Goal: Task Accomplishment & Management: Use online tool/utility

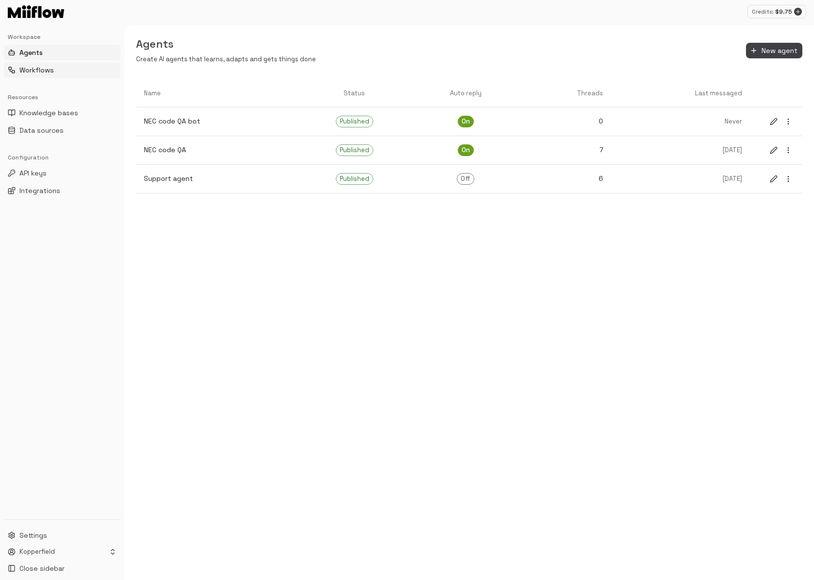
click at [69, 71] on button "Workflows" at bounding box center [62, 70] width 117 height 16
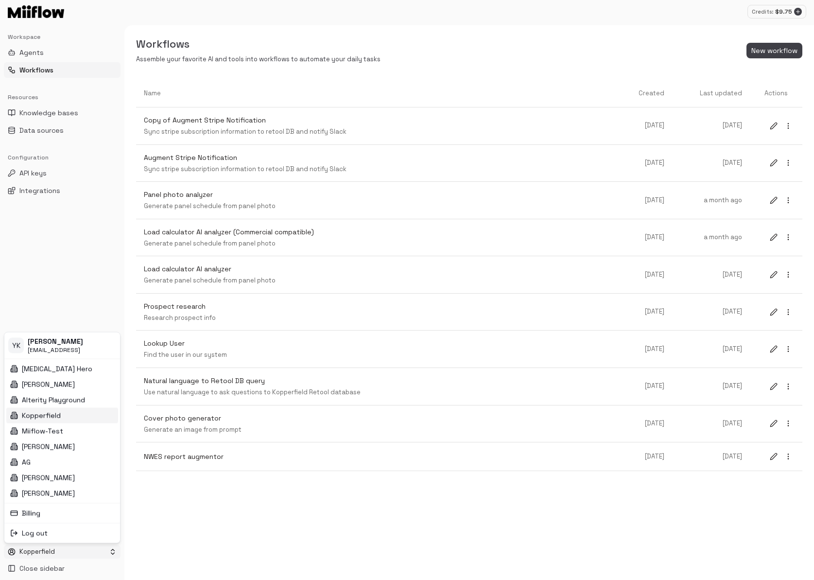
click at [61, 555] on html "Credits: $ 9.75 Workspace Agents Workflows Resources Knowledge bases Data sourc…" at bounding box center [407, 290] width 814 height 580
click at [64, 428] on div "Miiflow-Test" at bounding box center [62, 431] width 112 height 16
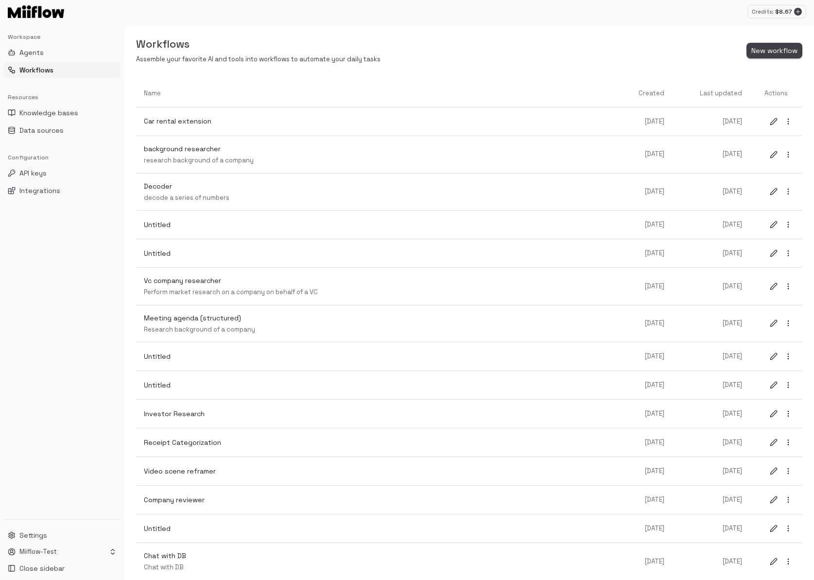
click at [782, 50] on button "New workflow" at bounding box center [775, 51] width 56 height 16
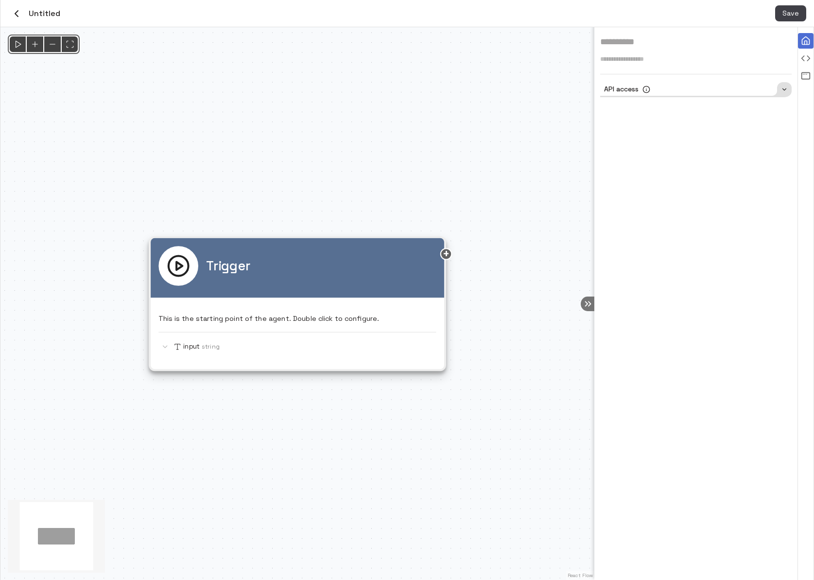
click at [20, 14] on icon "button" at bounding box center [17, 14] width 12 height 12
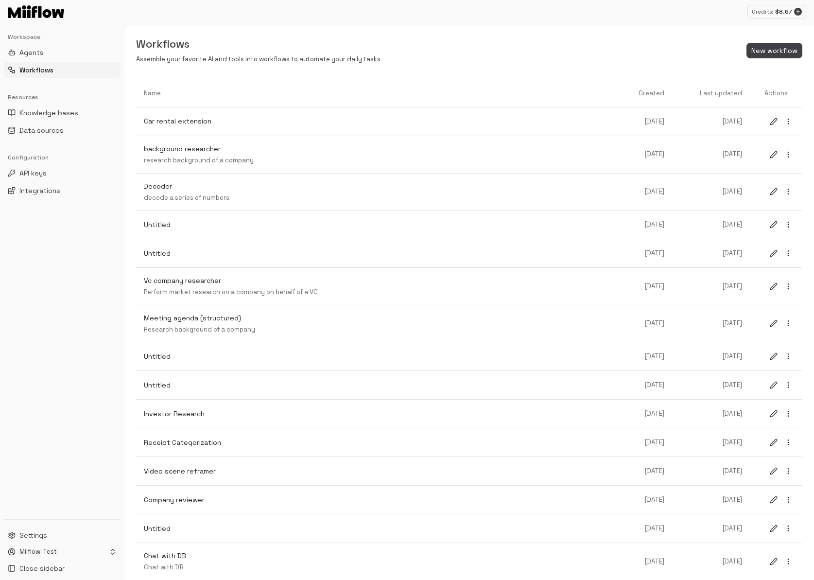
click at [760, 59] on div "Workflows Assemble your favorite AI and tools into workflows to automate your d…" at bounding box center [469, 50] width 690 height 27
click at [763, 53] on button "New workflow" at bounding box center [775, 51] width 56 height 16
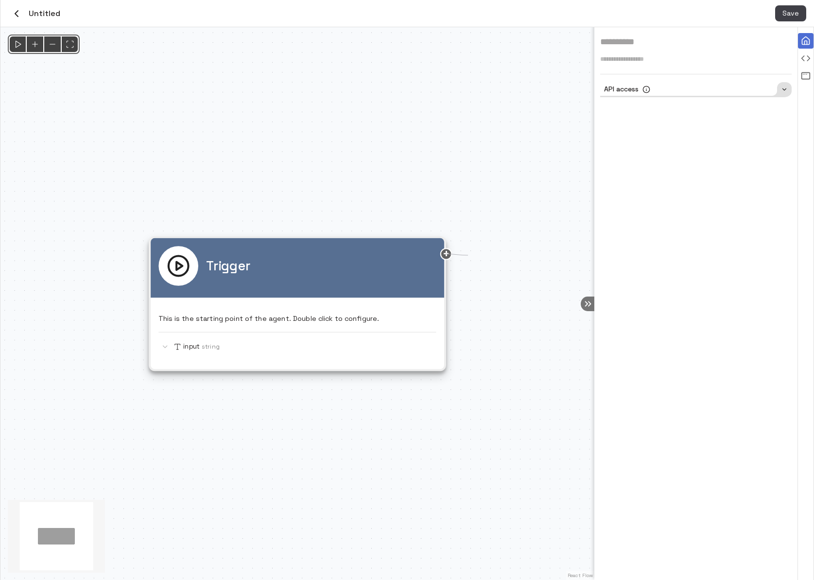
drag, startPoint x: 448, startPoint y: 255, endPoint x: 516, endPoint y: 253, distance: 68.6
click at [505, 255] on div "Trigger This is the starting point of the agent. Double click to configure. inp…" at bounding box center [297, 303] width 594 height 553
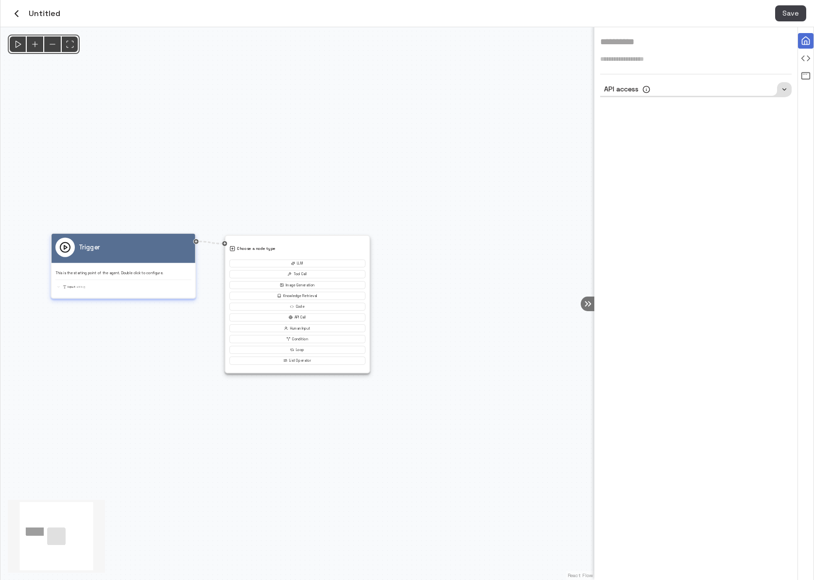
click at [144, 276] on div "This is the starting point of the agent. Double click to configure. input String" at bounding box center [123, 278] width 136 height 23
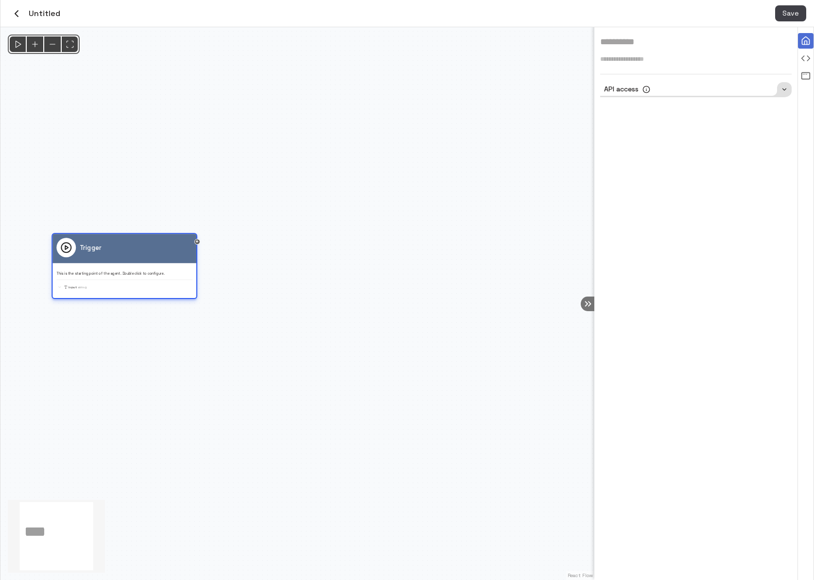
click at [144, 276] on div "Trigger This is the starting point of the agent. Double click to configure. inp…" at bounding box center [124, 264] width 136 height 52
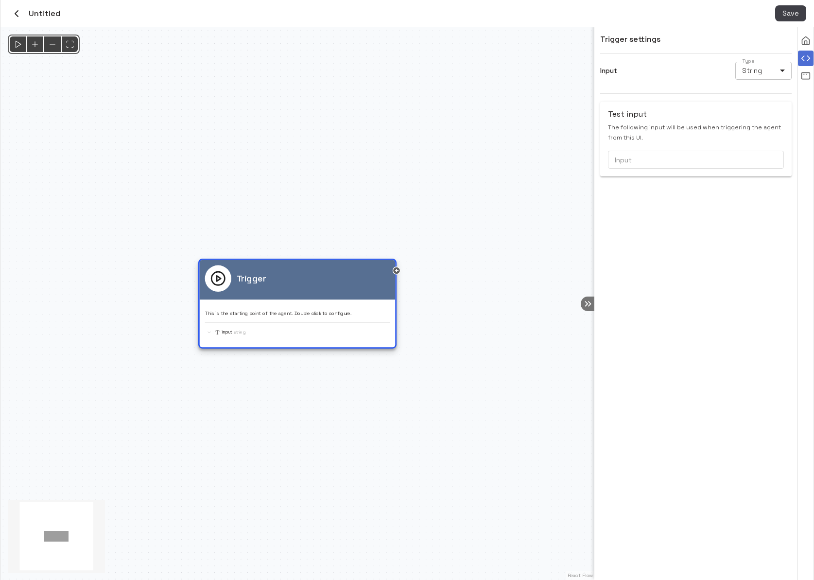
click at [760, 69] on body "Credits: $ 8.67 Workspace Agents Workflows Resources Knowledge bases Data sourc…" at bounding box center [407, 290] width 814 height 580
click at [763, 134] on li "Image" at bounding box center [763, 134] width 56 height 15
type input "*****"
click at [636, 184] on icon at bounding box center [632, 182] width 9 height 9
drag, startPoint x: 398, startPoint y: 269, endPoint x: 503, endPoint y: 269, distance: 104.5
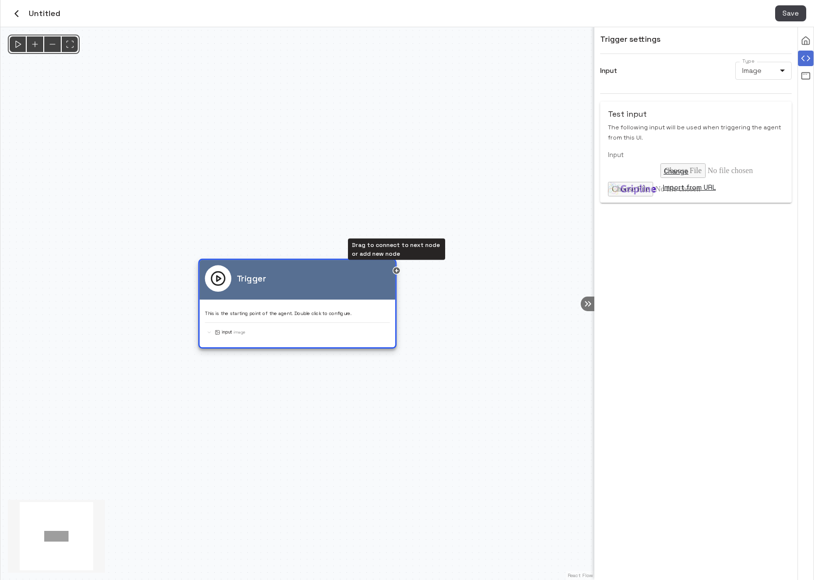
click at [482, 269] on div "Trigger This is the starting point of the agent. Double click to configure. inp…" at bounding box center [297, 303] width 594 height 553
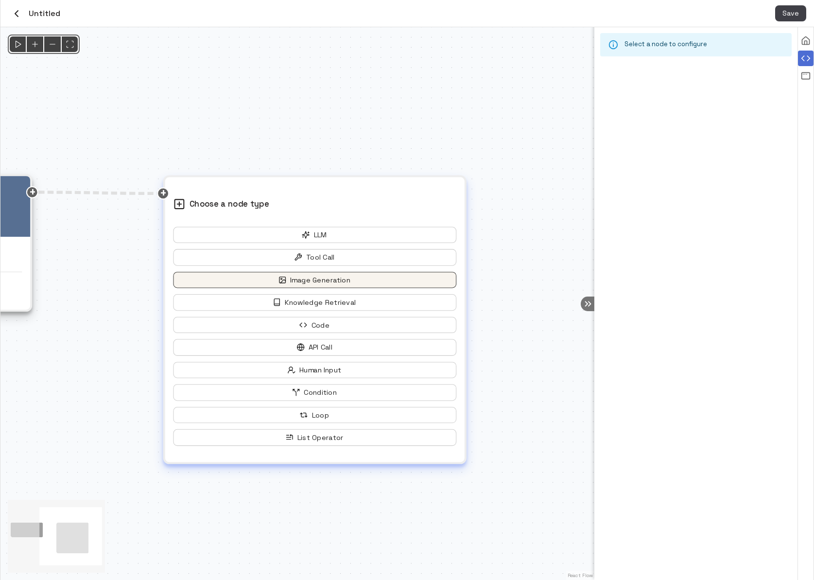
click at [351, 280] on button "Image Generation" at bounding box center [314, 280] width 283 height 17
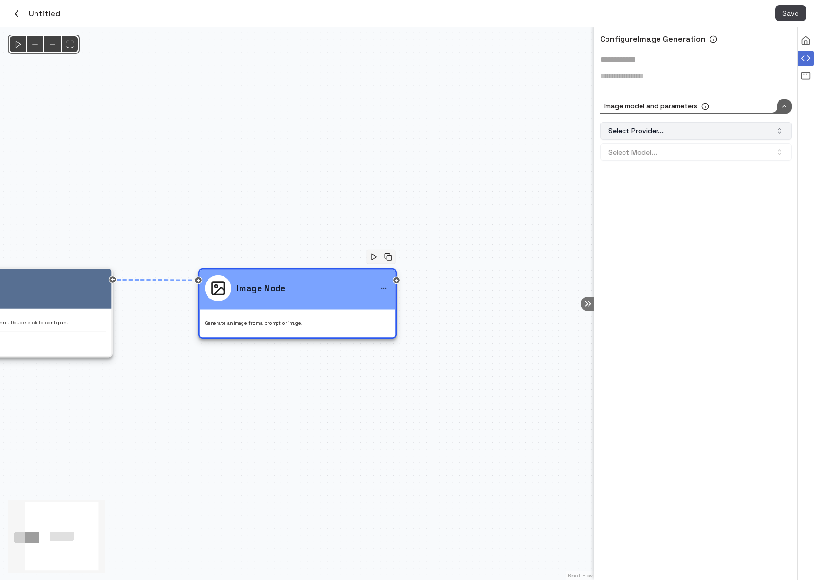
click at [665, 138] on button "Select Provider..." at bounding box center [696, 130] width 192 height 17
click at [665, 188] on div "Stability AI" at bounding box center [696, 187] width 187 height 16
click at [665, 153] on button "Select Model..." at bounding box center [696, 151] width 192 height 17
type input "***"
click at [678, 200] on span "Removes the background while preserving foreground" at bounding box center [703, 203] width 162 height 10
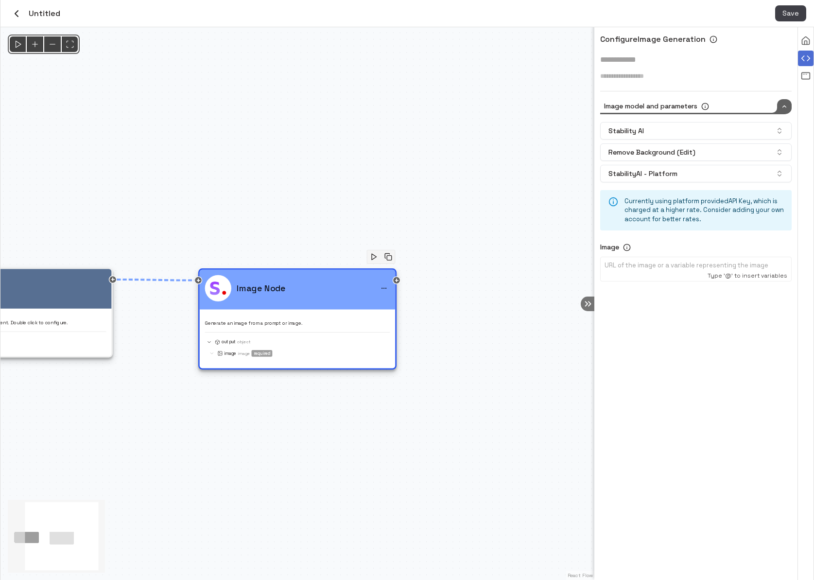
click at [666, 258] on div "URL of the image or a variable representing the image Type '@' to insert variab…" at bounding box center [696, 269] width 191 height 24
click at [663, 267] on p at bounding box center [696, 265] width 183 height 9
click at [789, 12] on button "Save" at bounding box center [790, 13] width 31 height 16
click at [17, 44] on icon "Run" at bounding box center [18, 44] width 10 height 10
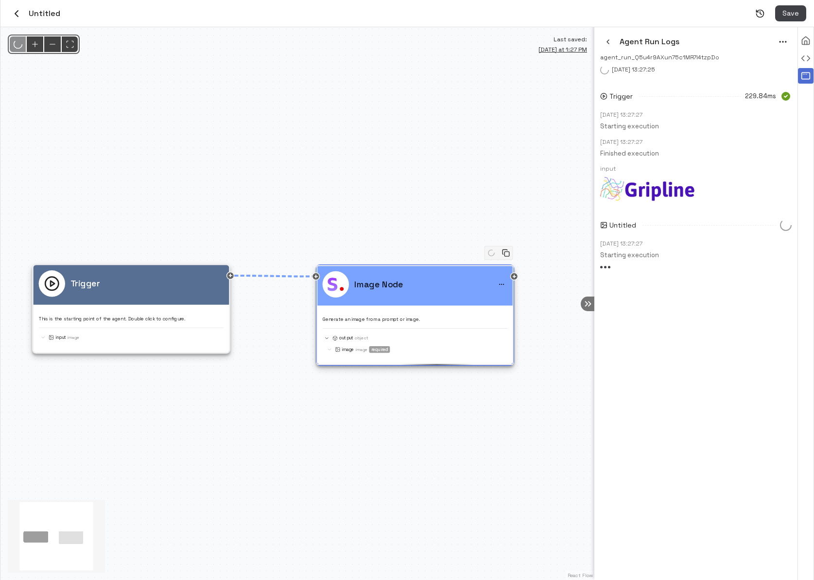
drag, startPoint x: 182, startPoint y: 159, endPoint x: 305, endPoint y: 156, distance: 122.6
click at [303, 156] on div "@keyframes flowAnimation { from { stroke-dashoffset: 36; } to { stroke-dashoffs…" at bounding box center [297, 303] width 594 height 553
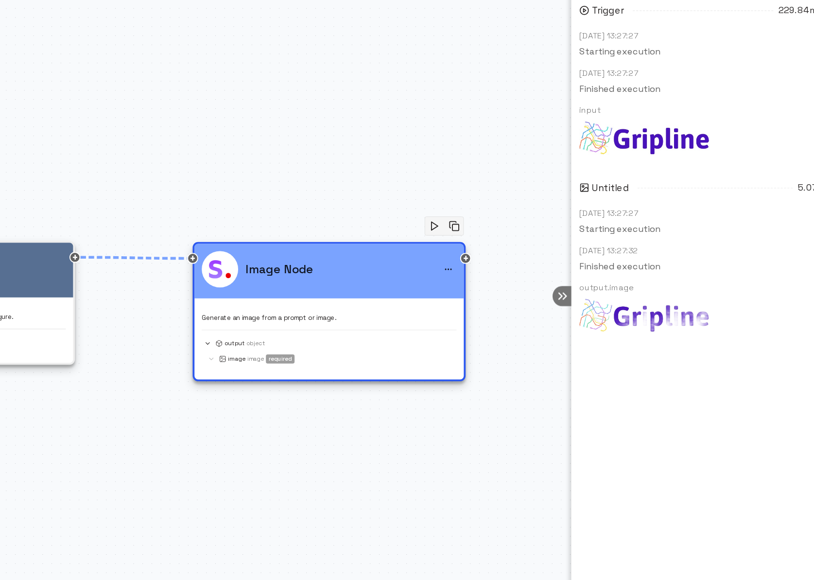
click at [657, 324] on img at bounding box center [648, 318] width 96 height 26
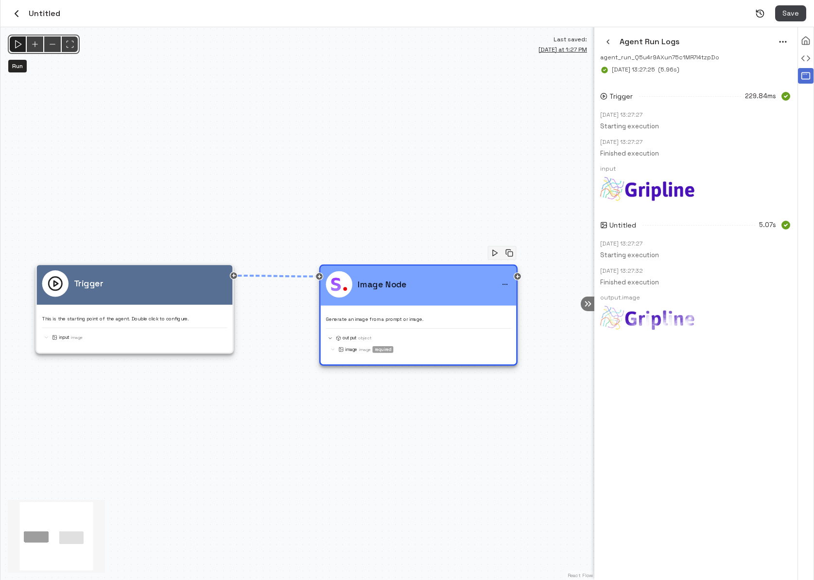
click at [16, 44] on icon "Run" at bounding box center [18, 44] width 10 height 10
click at [447, 173] on div "@keyframes flowAnimation { from { stroke-dashoffset: 36; } to { stroke-dashoffs…" at bounding box center [297, 303] width 594 height 553
